Goal: Task Accomplishment & Management: Complete application form

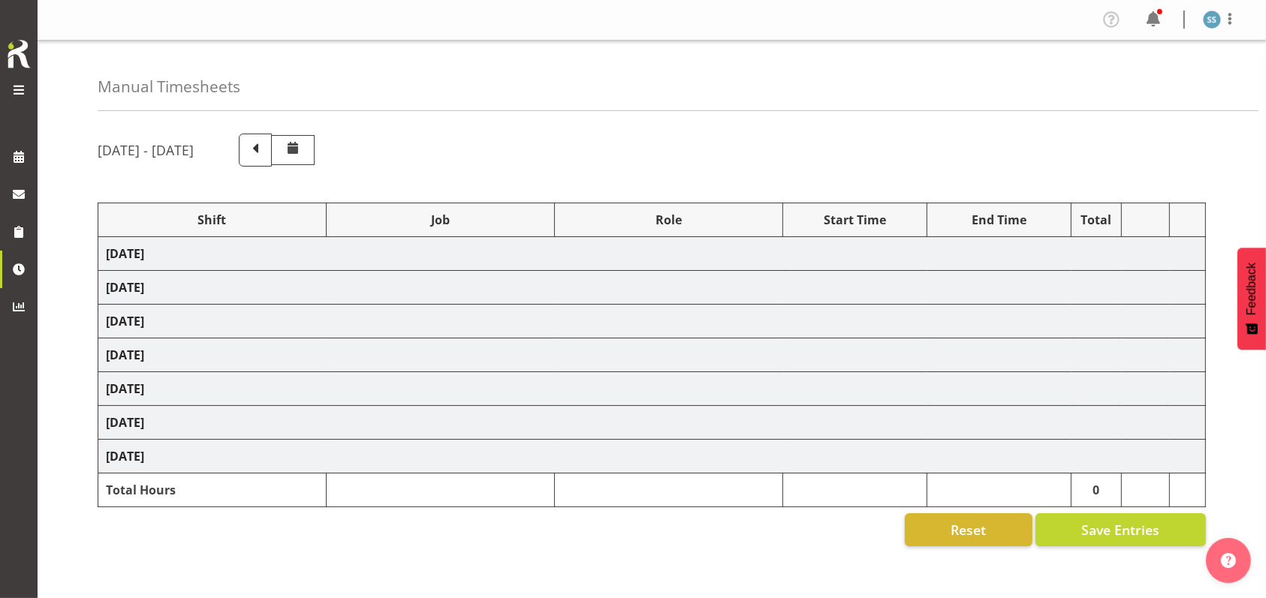
select select "1607"
select select "10587"
select select "47"
select select "26078"
select select "10587"
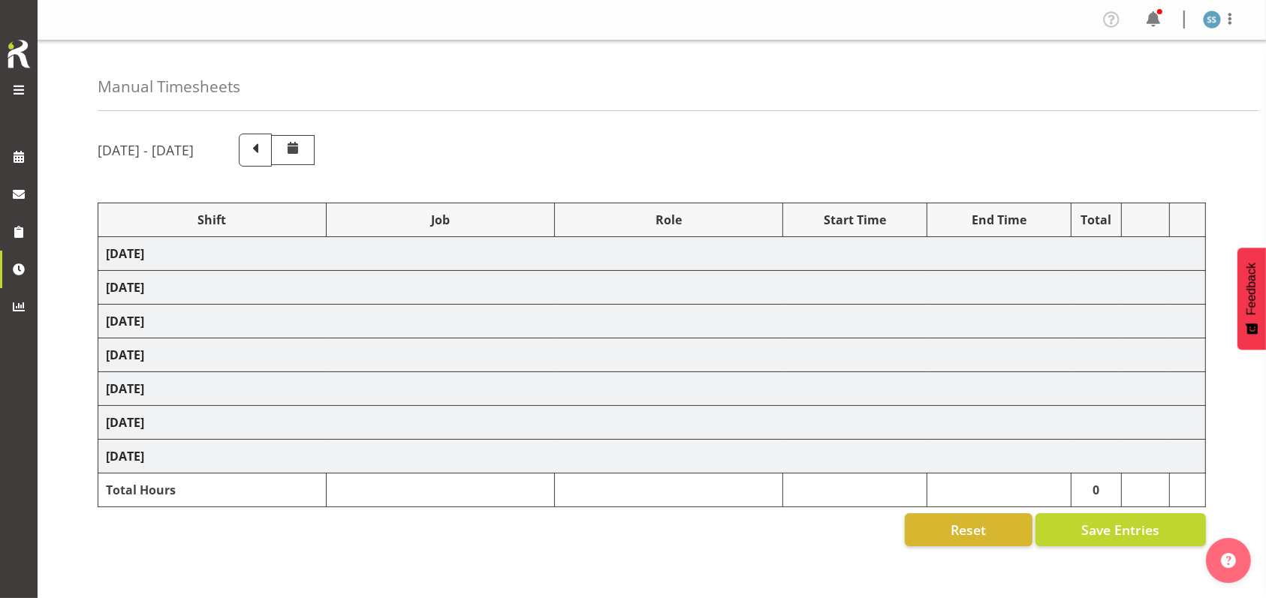
select select "47"
select select "48116"
select select "10587"
select select "47"
select select "56692"
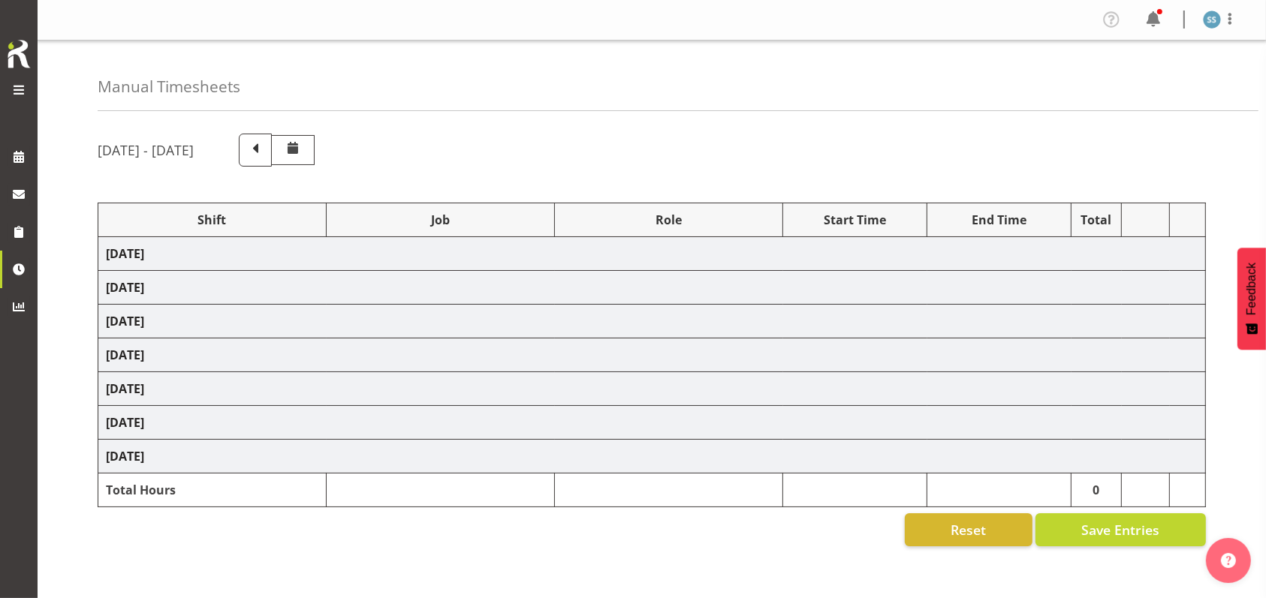
select select "10499"
select select "47"
select select "56692"
select select "10499"
select select "47"
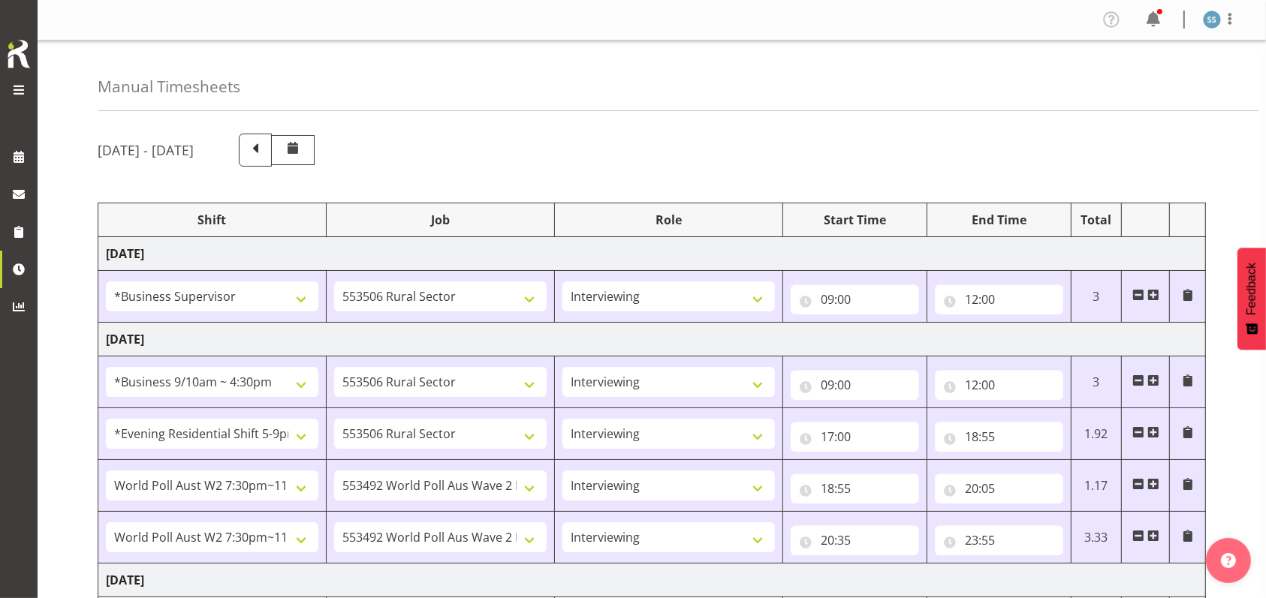
click at [17, 96] on span at bounding box center [19, 90] width 18 height 18
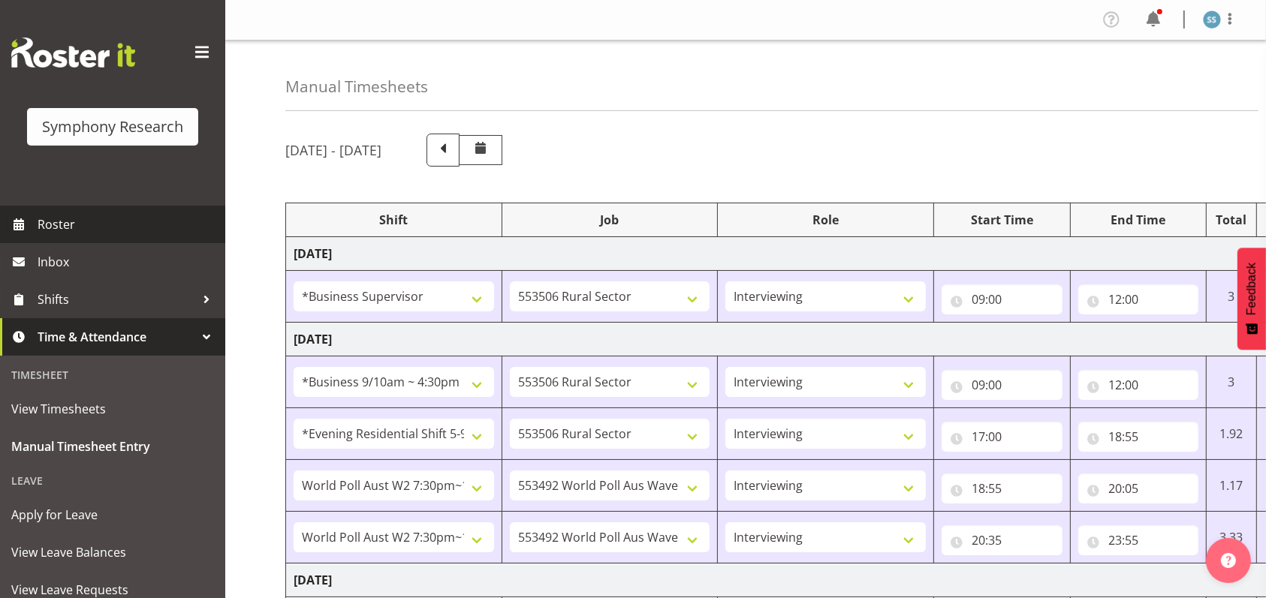
click at [48, 227] on span "Roster" at bounding box center [128, 224] width 180 height 23
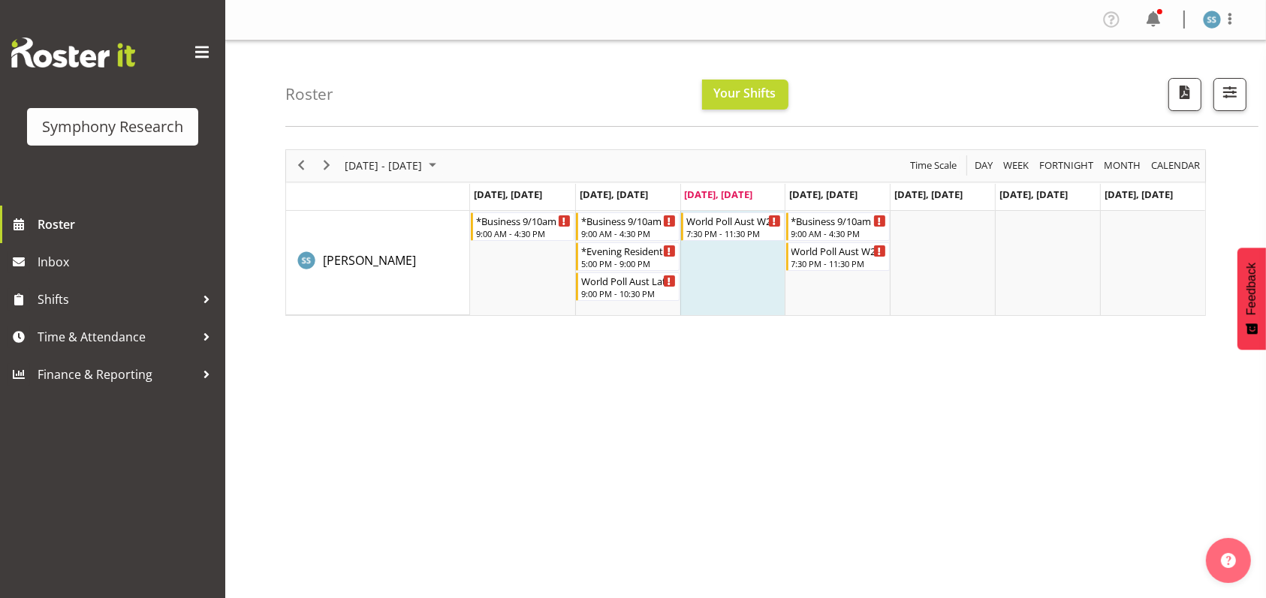
click at [851, 423] on div "[DATE] - [DATE] [DATE] Day Week Fortnight Month calendar Month Agenda Time Scal…" at bounding box center [775, 438] width 980 height 601
click at [50, 219] on span "Roster" at bounding box center [128, 224] width 180 height 23
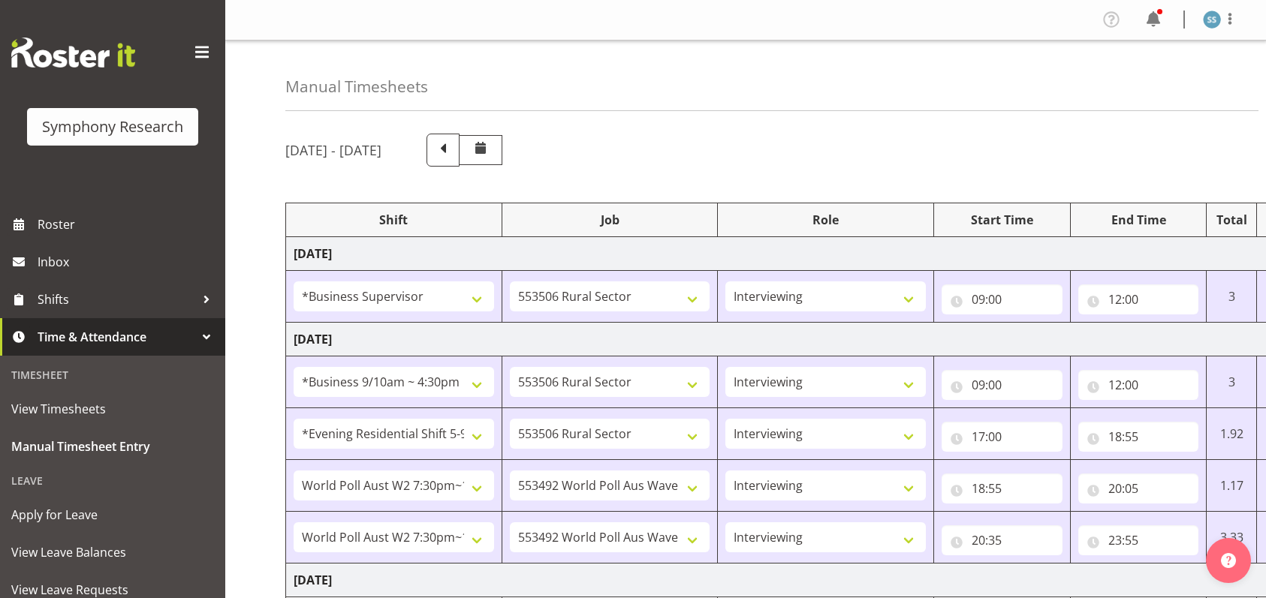
select select "1607"
select select "10587"
select select "47"
select select "26078"
select select "10587"
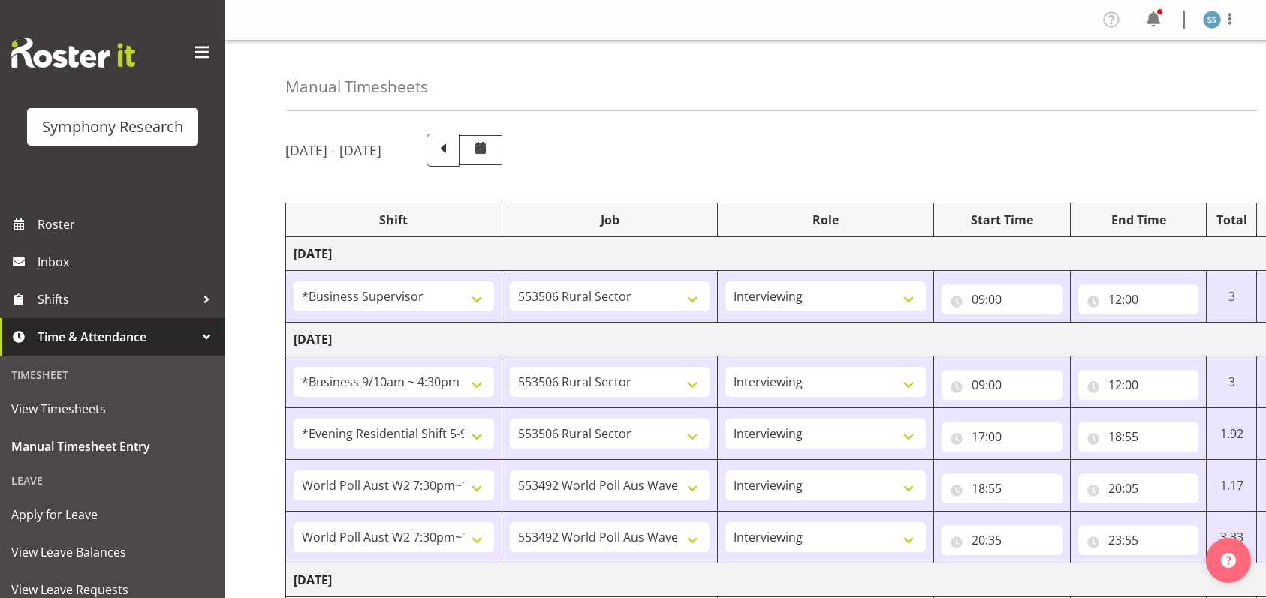
select select "47"
select select "48116"
select select "10587"
select select "47"
select select "56692"
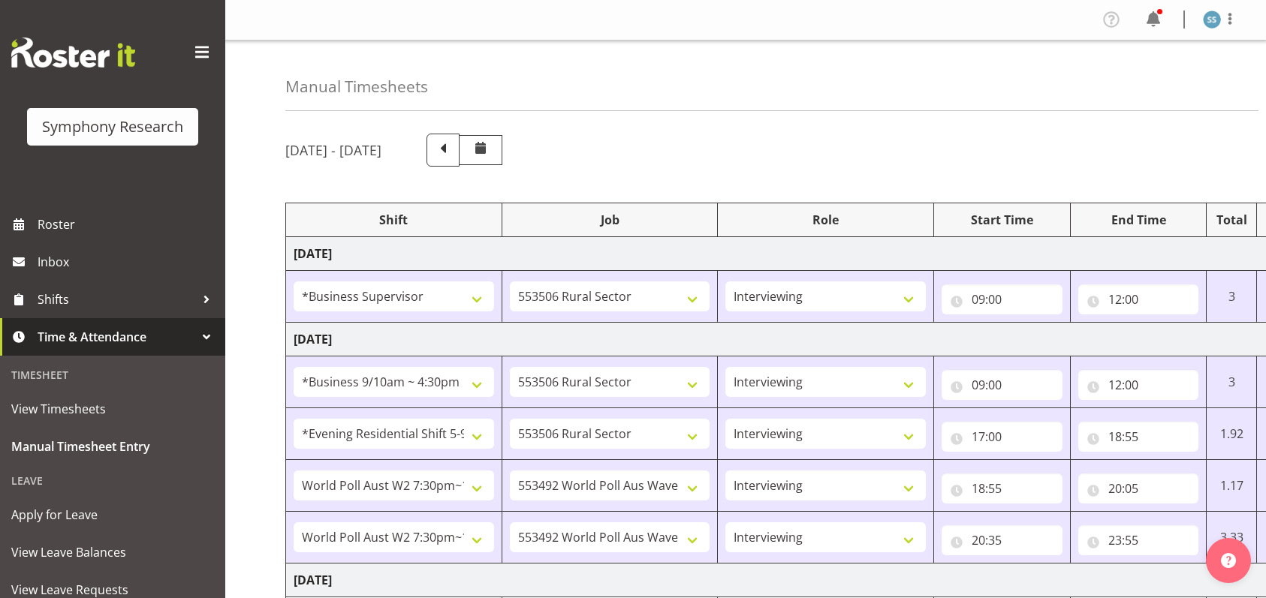
select select "10499"
select select "47"
select select "56692"
select select "10499"
select select "47"
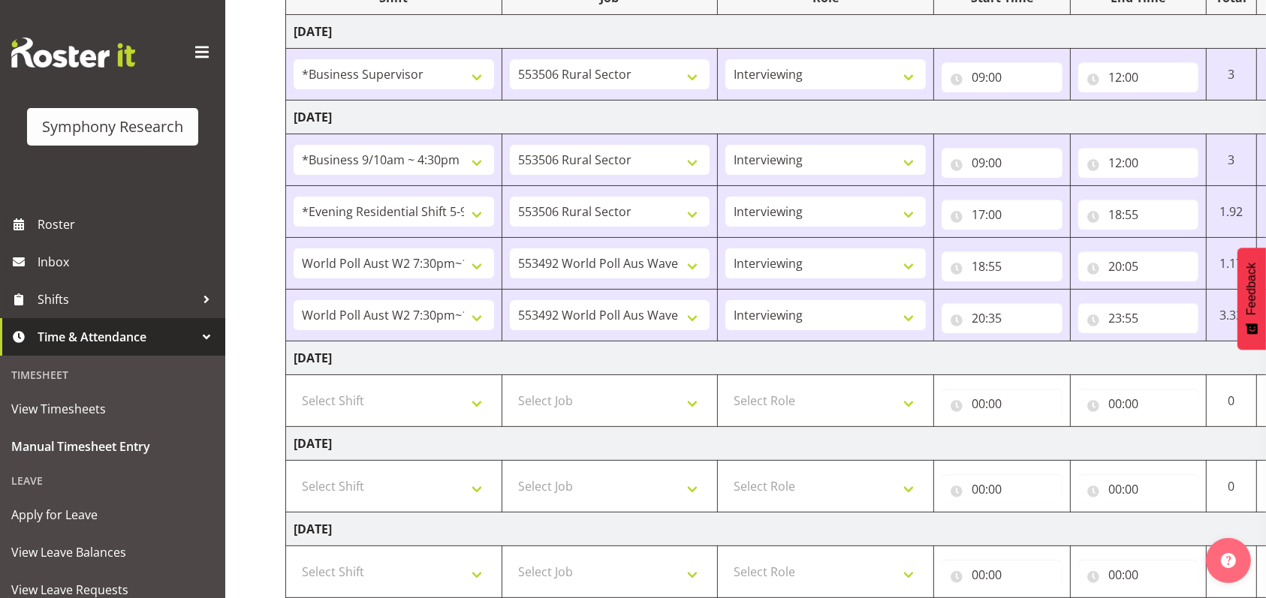
scroll to position [300, 0]
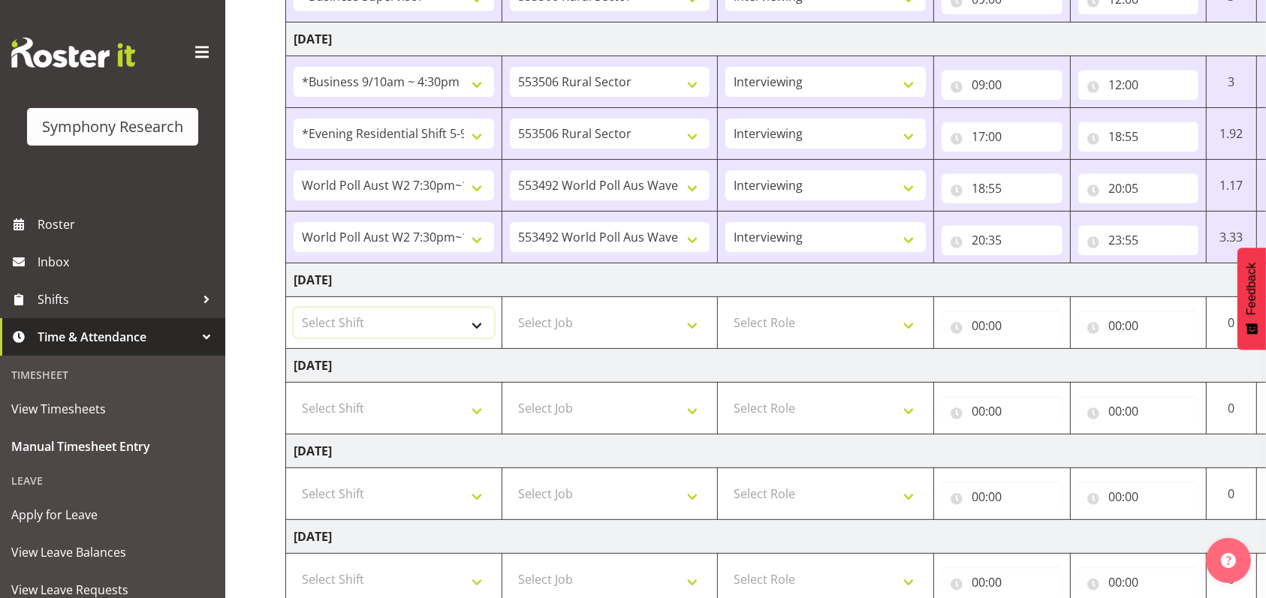
click at [477, 321] on select "Select Shift !!Weekend Residential (Roster IT Shift Label) *Business 9/10am ~ 4…" at bounding box center [394, 323] width 200 height 30
select select "48116"
click at [294, 308] on select "Select Shift !!Weekend Residential (Roster IT Shift Label) *Business 9/10am ~ 4…" at bounding box center [394, 323] width 200 height 30
click at [692, 324] on select "Select Job 550060 IF Admin 553492 World Poll Aus Wave 2 Main 2025 553493 World …" at bounding box center [610, 323] width 200 height 30
select select "9426"
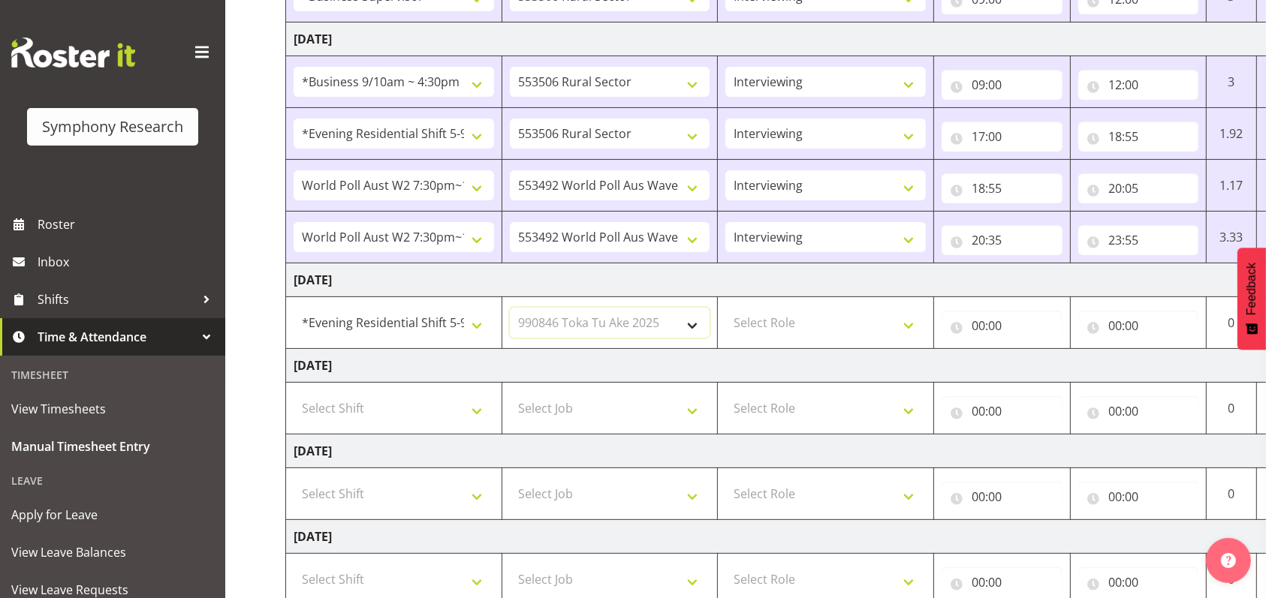
click at [510, 308] on select "Select Job 550060 IF Admin 553492 World Poll Aus Wave 2 Main 2025 553493 World …" at bounding box center [610, 323] width 200 height 30
click at [912, 319] on select "Select Role Briefing Interviewing" at bounding box center [825, 323] width 200 height 30
select select "47"
click at [725, 308] on select "Select Role Briefing Interviewing" at bounding box center [825, 323] width 200 height 30
click at [982, 331] on input "00:00" at bounding box center [1001, 326] width 121 height 30
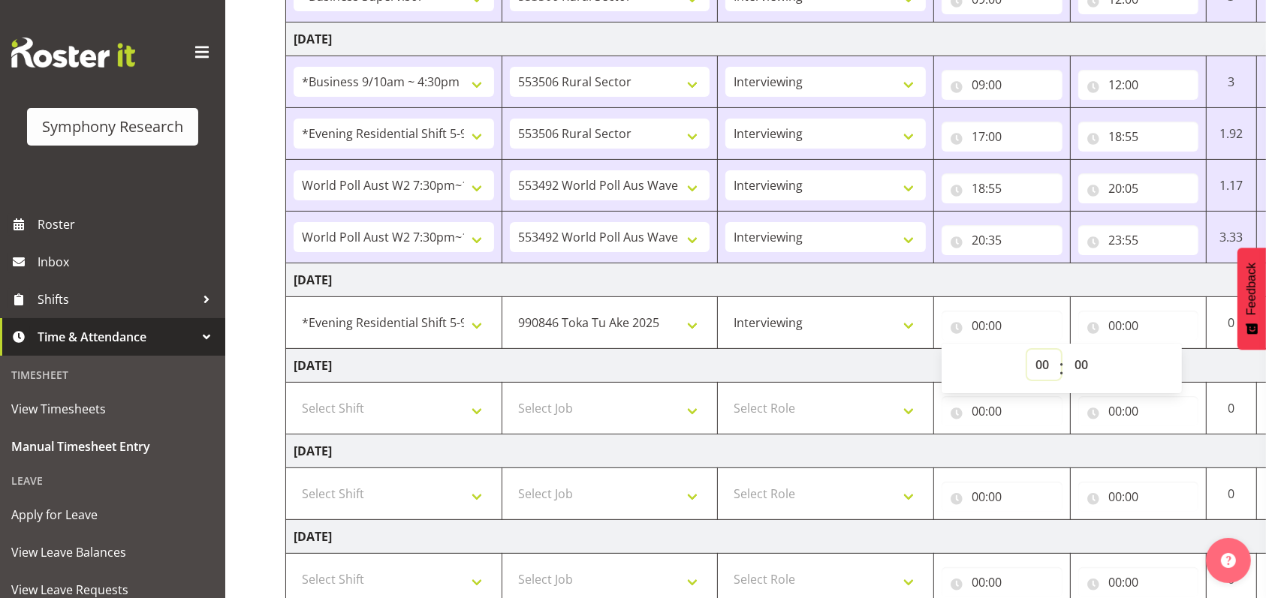
click at [1041, 366] on select "00 01 02 03 04 05 06 07 08 09 10 11 12 13 14 15 16 17 18 19 20 21 22 23" at bounding box center [1044, 365] width 34 height 30
select select "17"
click at [1027, 350] on select "00 01 02 03 04 05 06 07 08 09 10 11 12 13 14 15 16 17 18 19 20 21 22 23" at bounding box center [1044, 365] width 34 height 30
type input "17:00"
click at [1115, 321] on input "00:00" at bounding box center [1138, 326] width 121 height 30
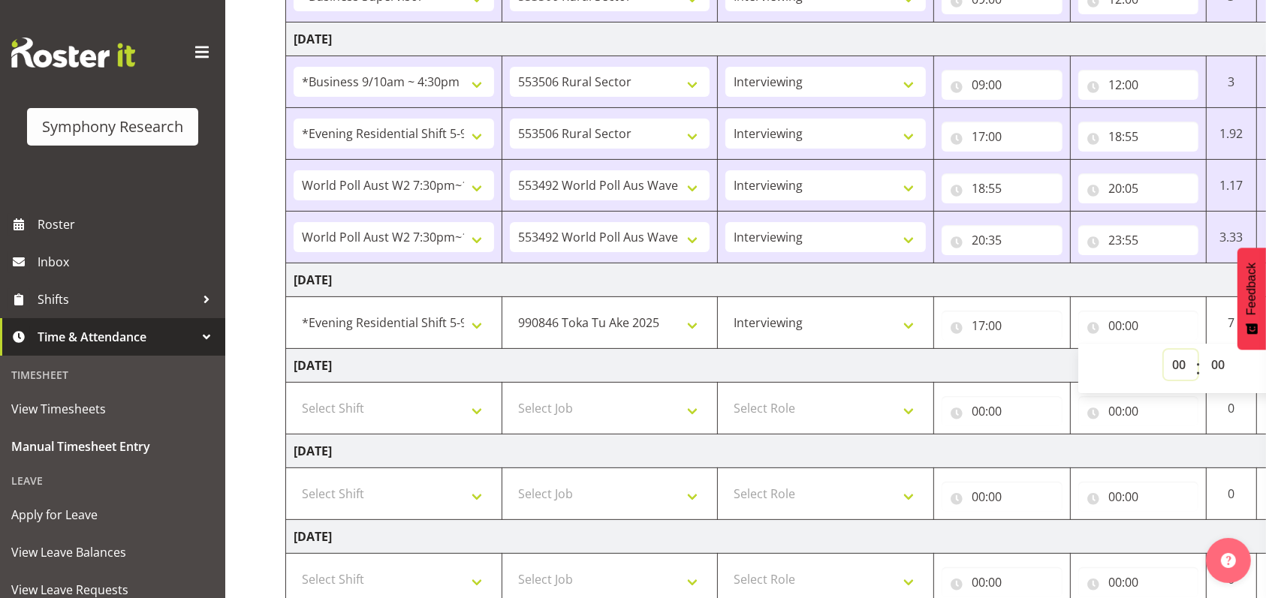
click at [1175, 360] on select "00 01 02 03 04 05 06 07 08 09 10 11 12 13 14 15 16 17 18 19 20 21 22 23" at bounding box center [1181, 365] width 34 height 30
select select "20"
click at [1164, 350] on select "00 01 02 03 04 05 06 07 08 09 10 11 12 13 14 15 16 17 18 19 20 21 22 23" at bounding box center [1181, 365] width 34 height 30
type input "20:00"
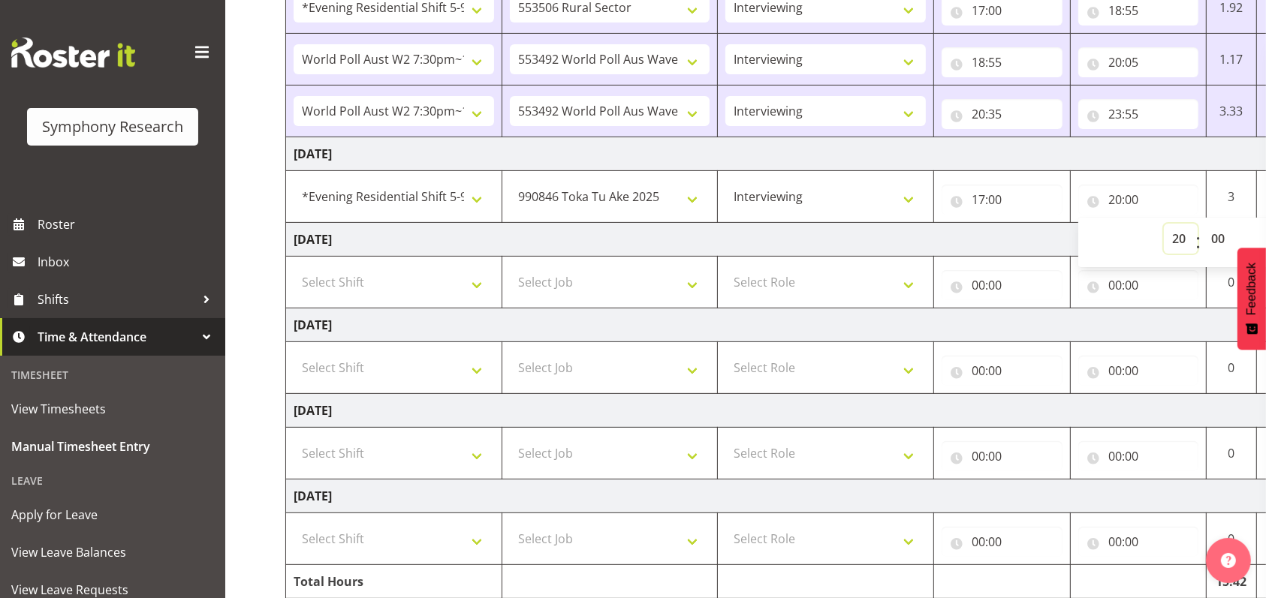
scroll to position [491, 0]
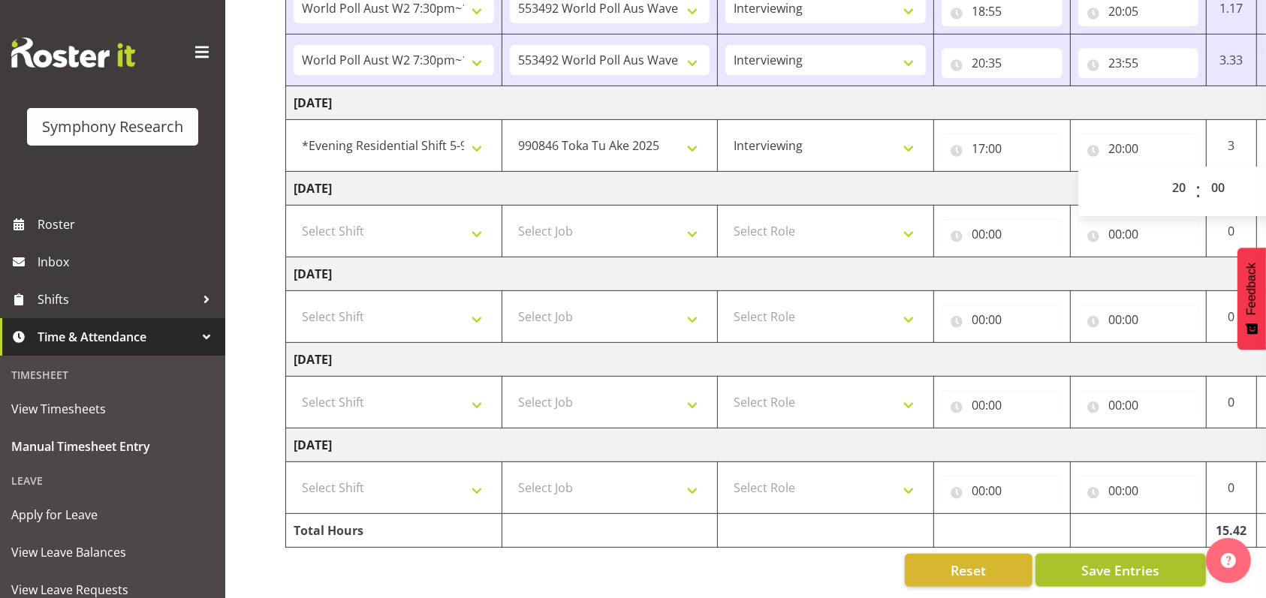
click at [1123, 561] on span "Save Entries" at bounding box center [1120, 571] width 78 height 20
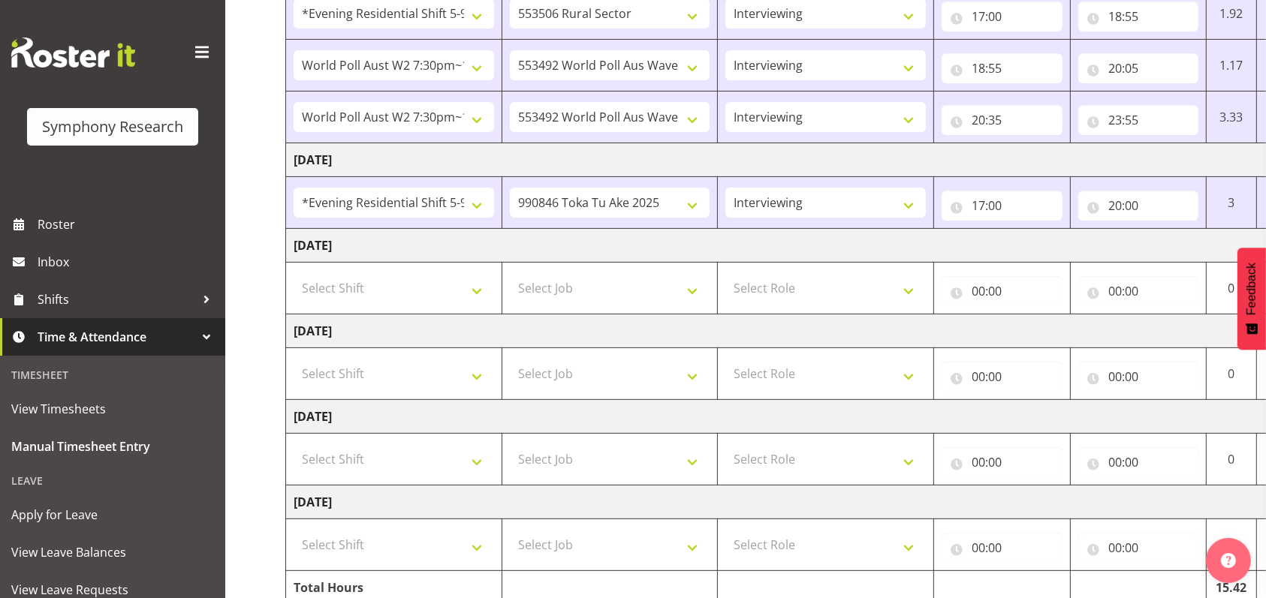
scroll to position [390, 0]
